Goal: Find specific page/section: Find specific page/section

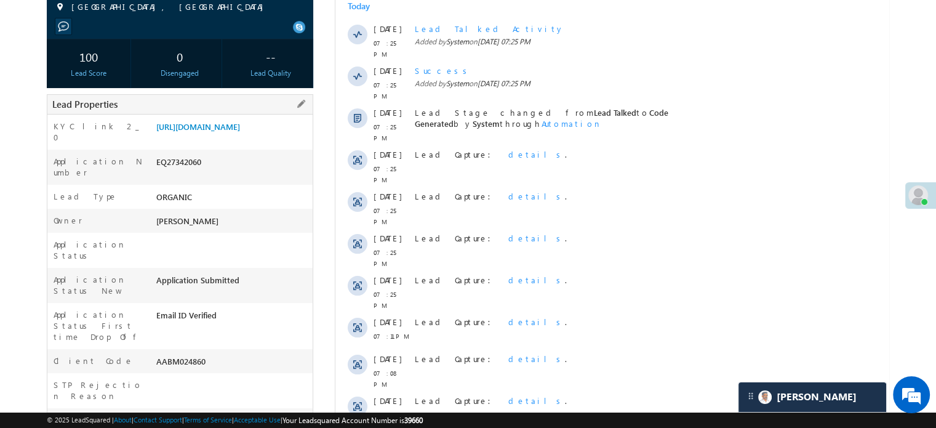
click at [224, 138] on div "https://angelbroking1-pk3em7sa.customui-test.leadsquared.com?leadId=4404d1fe-9f…" at bounding box center [232, 129] width 159 height 17
click at [224, 132] on link "https://angelbroking1-pk3em7sa.customui-test.leadsquared.com?leadId=4404d1fe-9f…" at bounding box center [198, 126] width 84 height 10
